Goal: Task Accomplishment & Management: Manage account settings

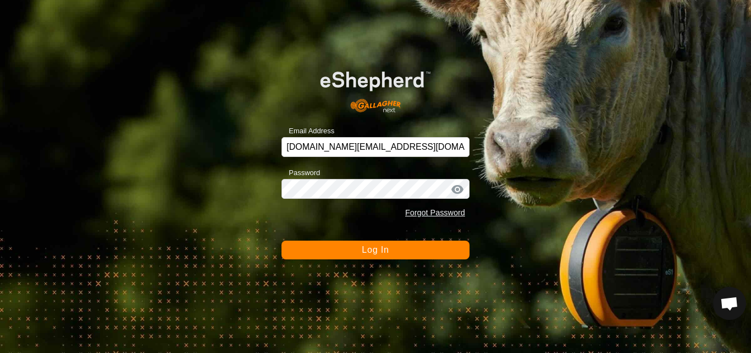
click at [407, 254] on button "Log In" at bounding box center [376, 249] width 188 height 19
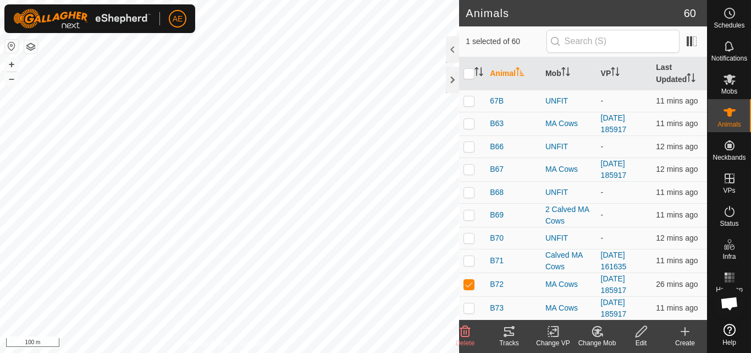
checkbox input "false"
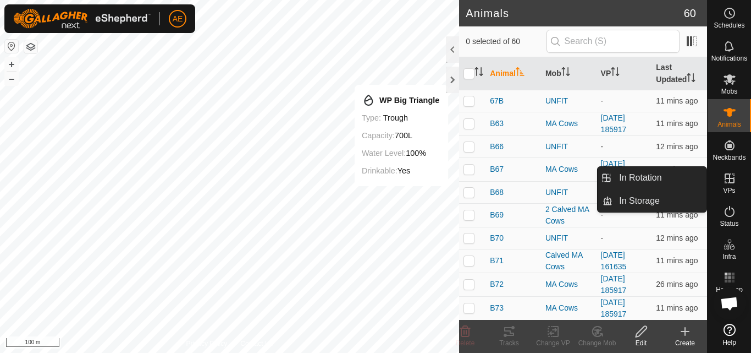
click at [726, 182] on icon at bounding box center [729, 178] width 13 height 13
click at [679, 178] on link "In Rotation" at bounding box center [660, 178] width 94 height 22
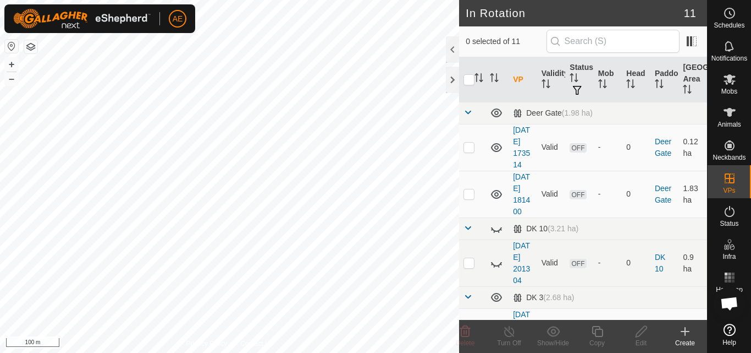
checkbox input "true"
click at [598, 342] on div "Copy" at bounding box center [597, 343] width 44 height 10
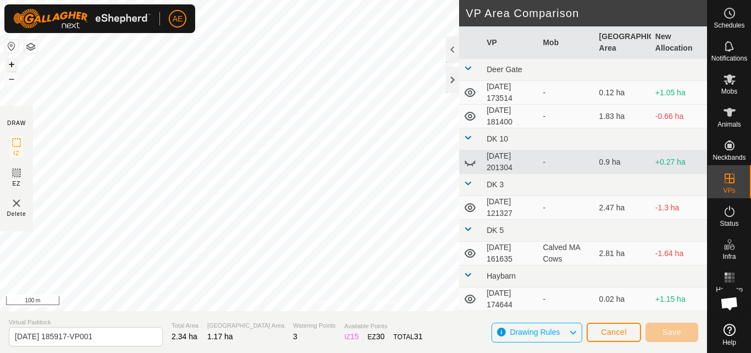
click at [12, 63] on button "+" at bounding box center [11, 64] width 13 height 13
click at [667, 336] on span "Save" at bounding box center [672, 331] width 19 height 9
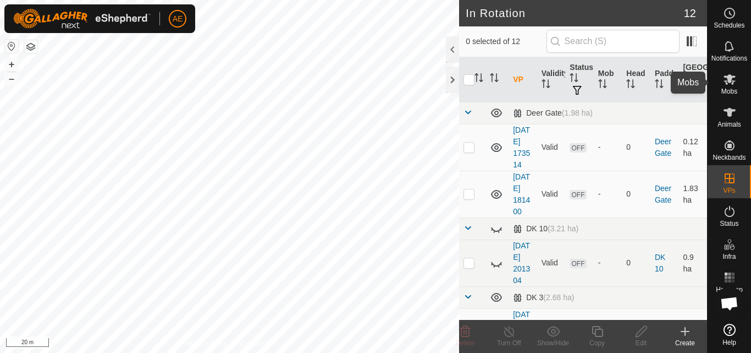
click at [729, 87] on es-mob-svg-icon at bounding box center [730, 79] width 20 height 18
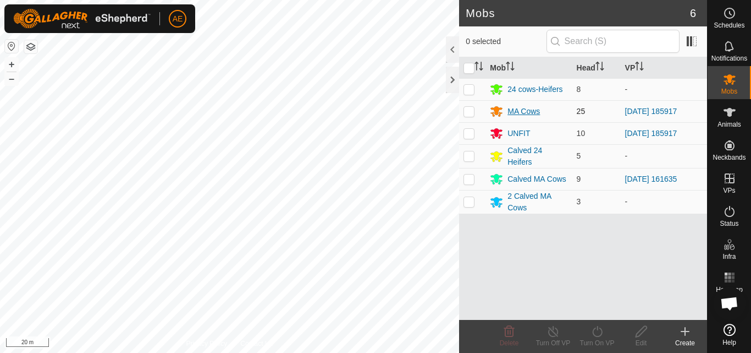
click at [537, 110] on div "MA Cows" at bounding box center [524, 112] width 32 height 12
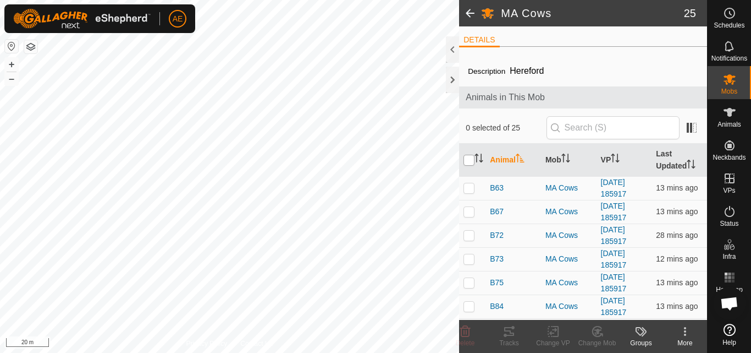
click at [470, 161] on input "checkbox" at bounding box center [469, 160] width 11 height 11
checkbox input "true"
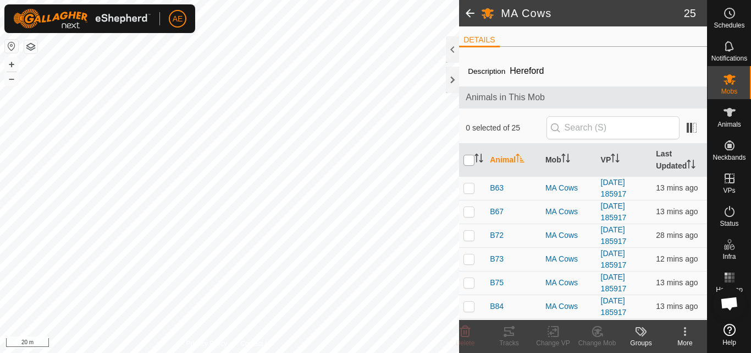
checkbox input "true"
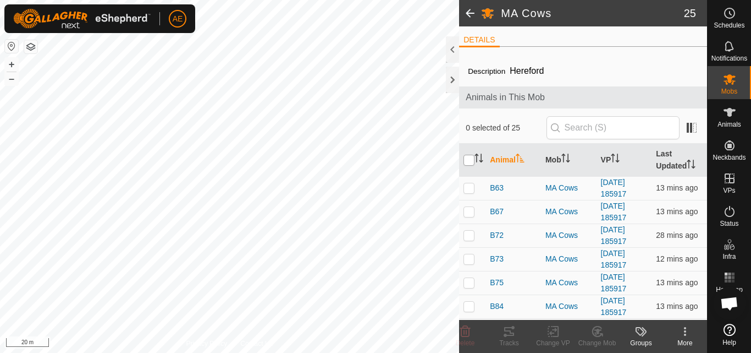
checkbox input "true"
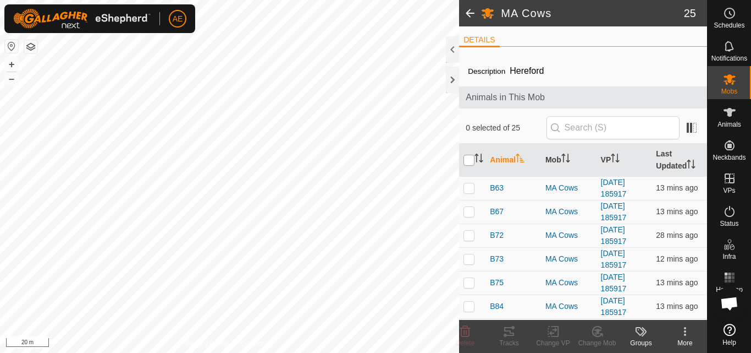
checkbox input "true"
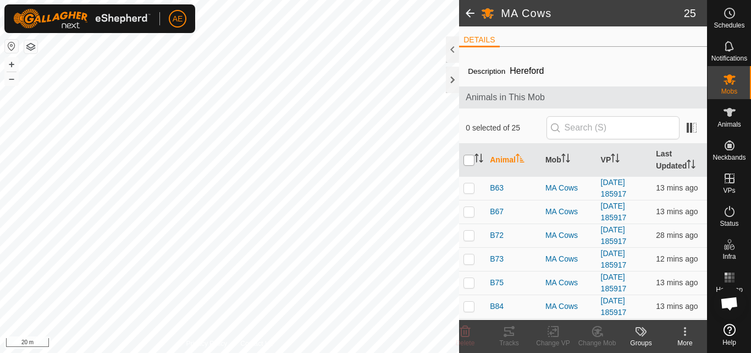
checkbox input "true"
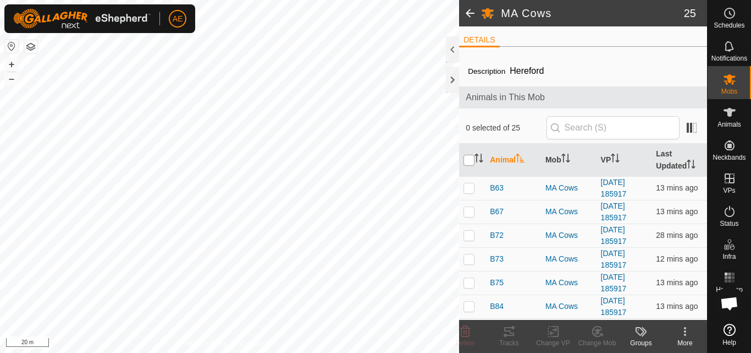
checkbox input "true"
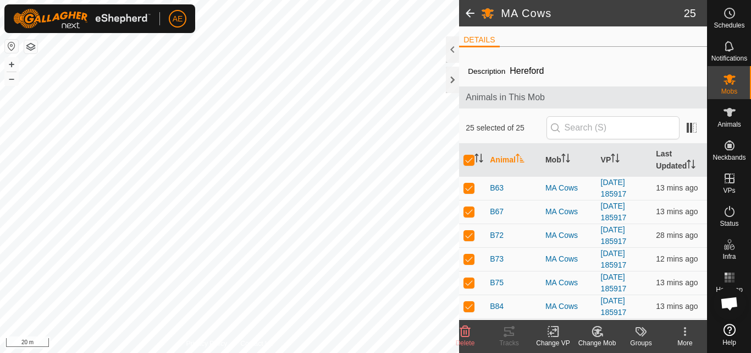
click at [601, 334] on icon at bounding box center [596, 331] width 9 height 10
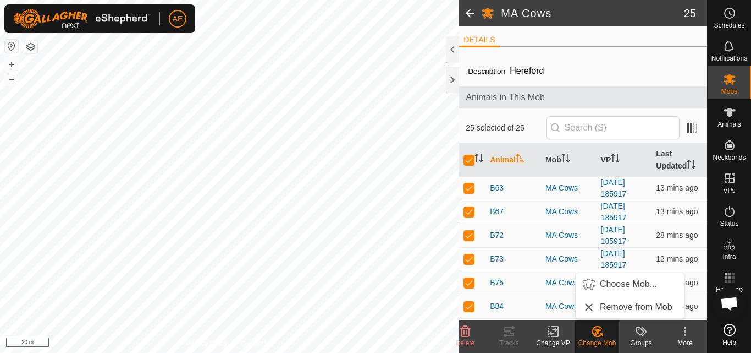
click at [548, 336] on icon at bounding box center [554, 331] width 14 height 13
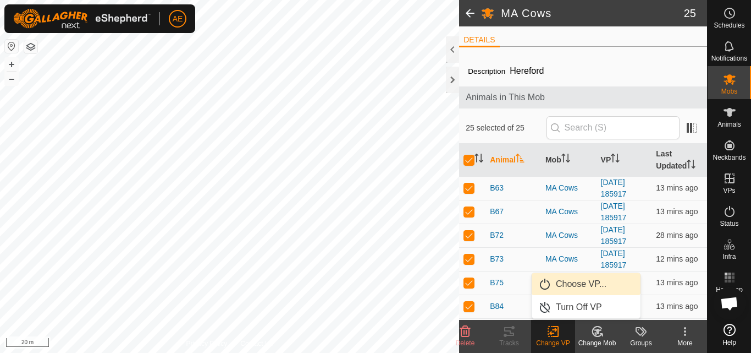
click at [569, 283] on link "Choose VP..." at bounding box center [586, 284] width 109 height 22
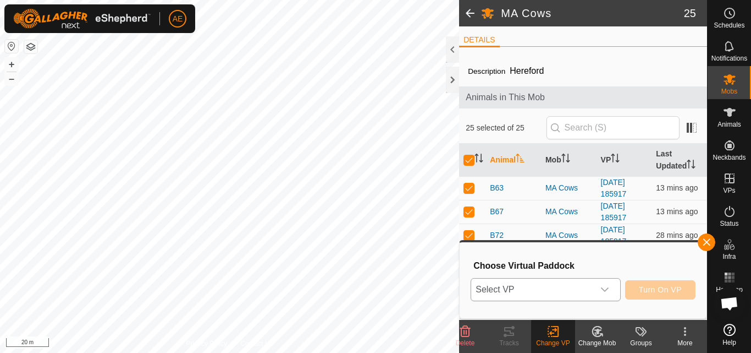
click at [607, 290] on icon "dropdown trigger" at bounding box center [605, 289] width 9 height 9
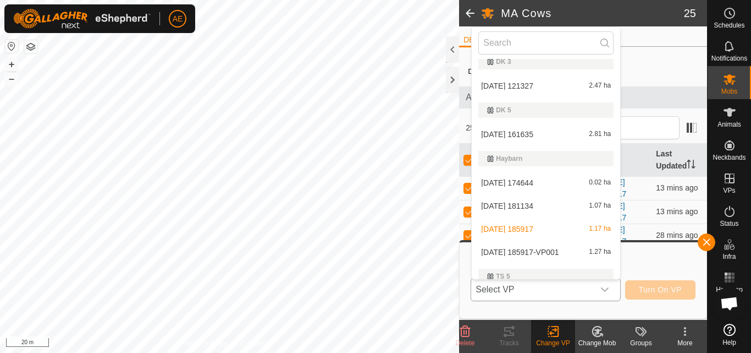
scroll to position [130, 0]
click at [524, 248] on li "[DATE] 185917-VP001 1.27 ha" at bounding box center [546, 251] width 149 height 22
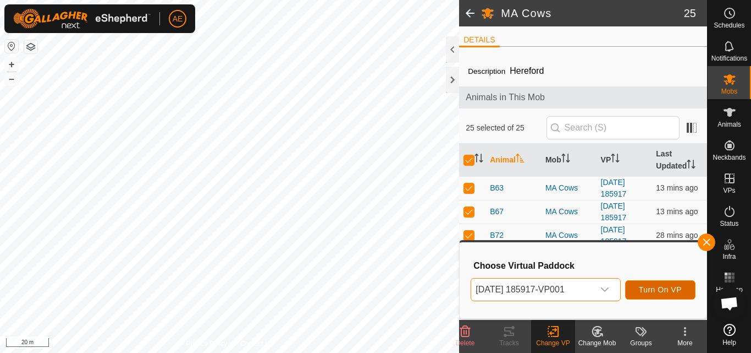
click at [672, 290] on span "Turn On VP" at bounding box center [660, 289] width 43 height 9
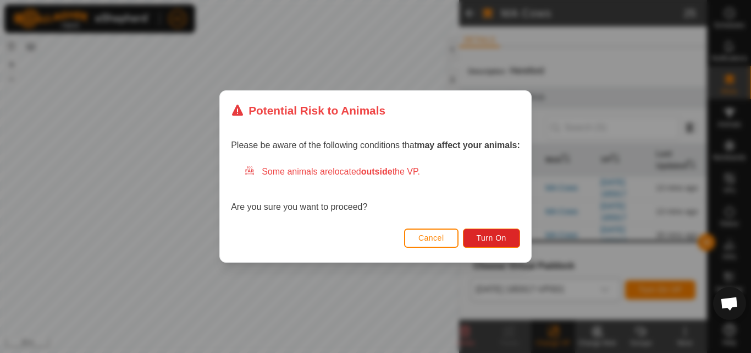
click at [672, 290] on div "Potential Risk to Animals Please be aware of the following conditions that may …" at bounding box center [375, 176] width 751 height 353
click at [506, 239] on span "Turn On" at bounding box center [492, 237] width 30 height 9
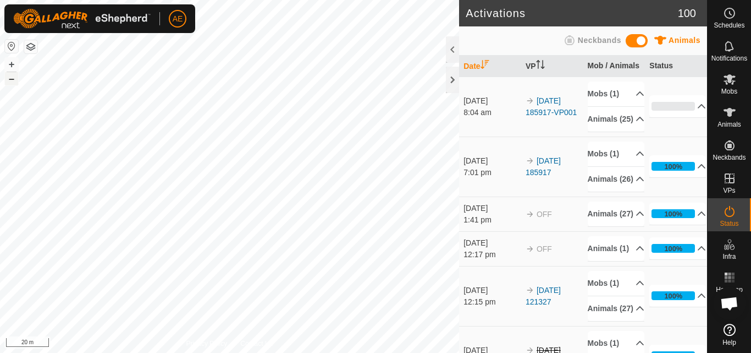
click at [16, 82] on button "–" at bounding box center [11, 78] width 13 height 13
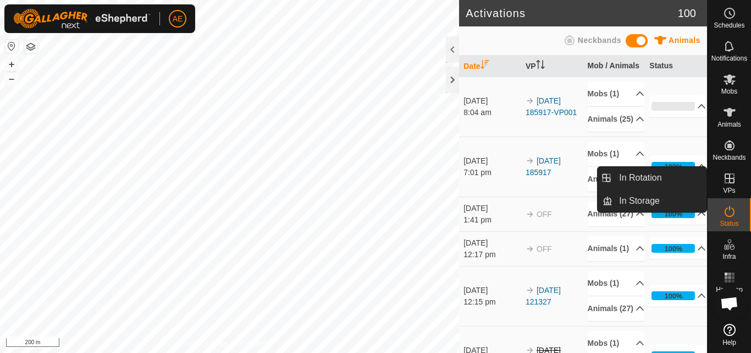
click at [730, 186] on es-virtualpaddocks-svg-icon at bounding box center [730, 178] width 20 height 18
click at [678, 175] on link "In Rotation" at bounding box center [660, 178] width 94 height 22
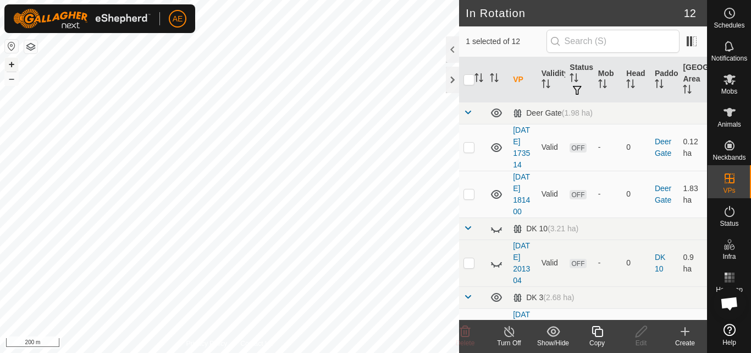
click at [14, 68] on button "+" at bounding box center [11, 64] width 13 height 13
